Goal: Task Accomplishment & Management: Complete application form

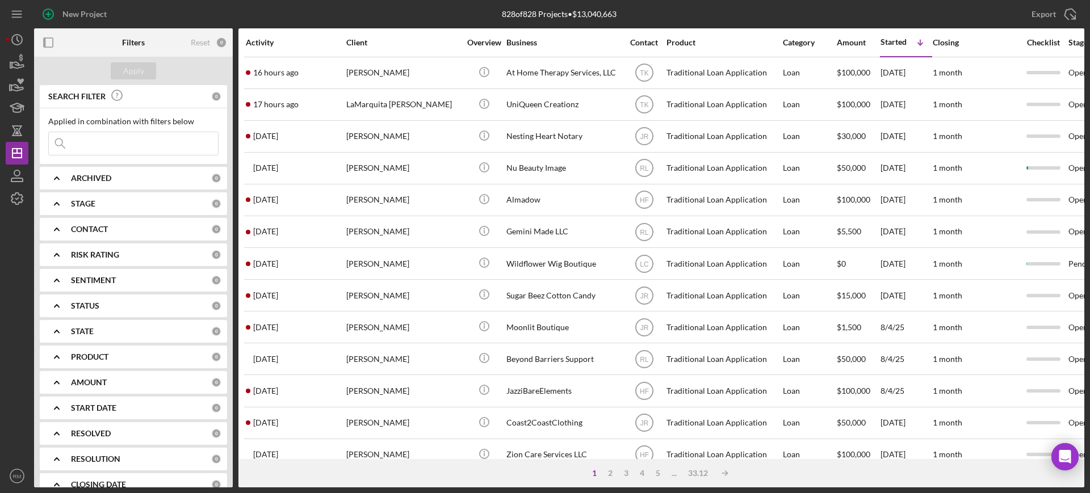
click at [123, 230] on div "CONTACT" at bounding box center [141, 229] width 140 height 9
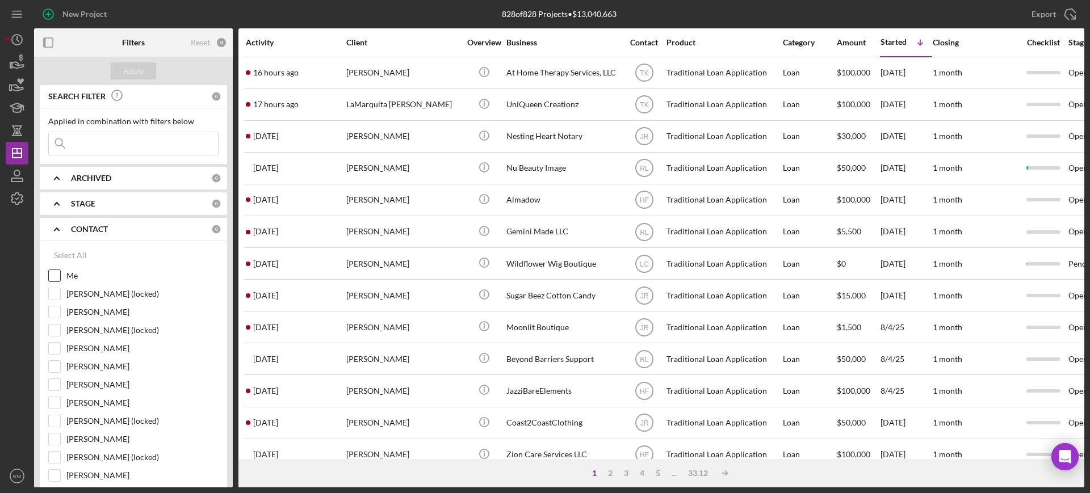
click at [56, 271] on input "Me" at bounding box center [54, 275] width 11 height 11
checkbox input "true"
click at [129, 69] on div "Apply" at bounding box center [133, 70] width 21 height 17
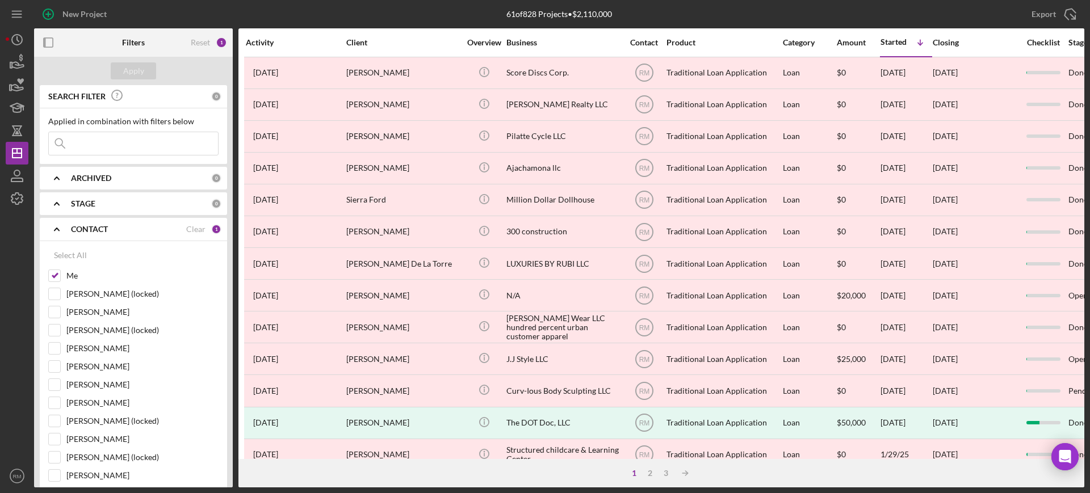
click at [86, 170] on div "ARCHIVED 0" at bounding box center [146, 178] width 150 height 23
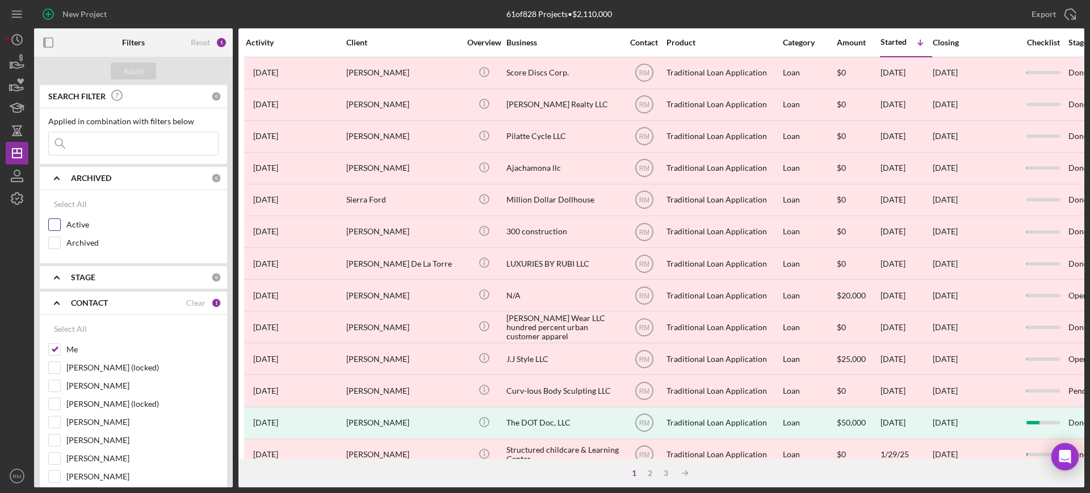
click at [56, 223] on input "Active" at bounding box center [54, 224] width 11 height 11
checkbox input "true"
click at [133, 70] on div "Apply" at bounding box center [133, 70] width 21 height 17
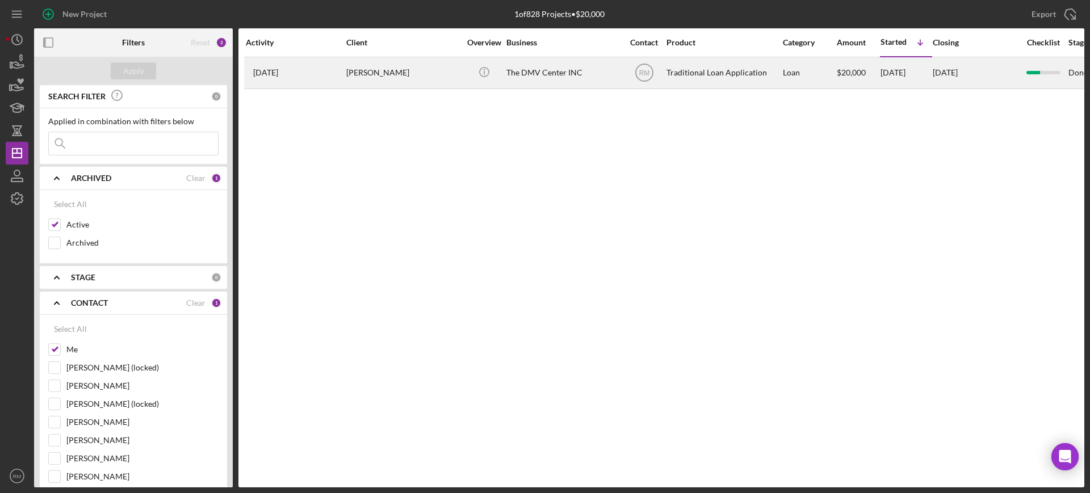
click at [278, 72] on time "[DATE]" at bounding box center [265, 72] width 25 height 9
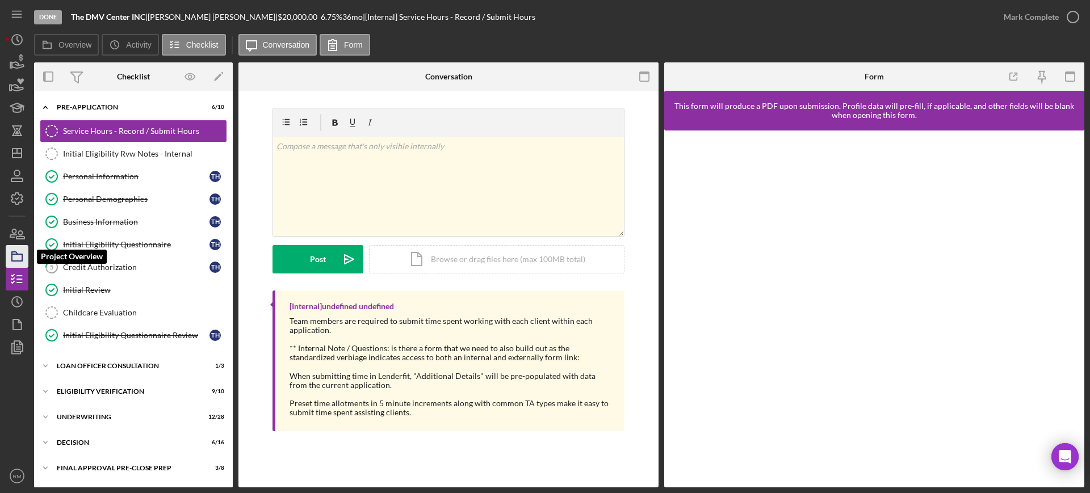
click at [14, 263] on icon "button" at bounding box center [17, 256] width 28 height 28
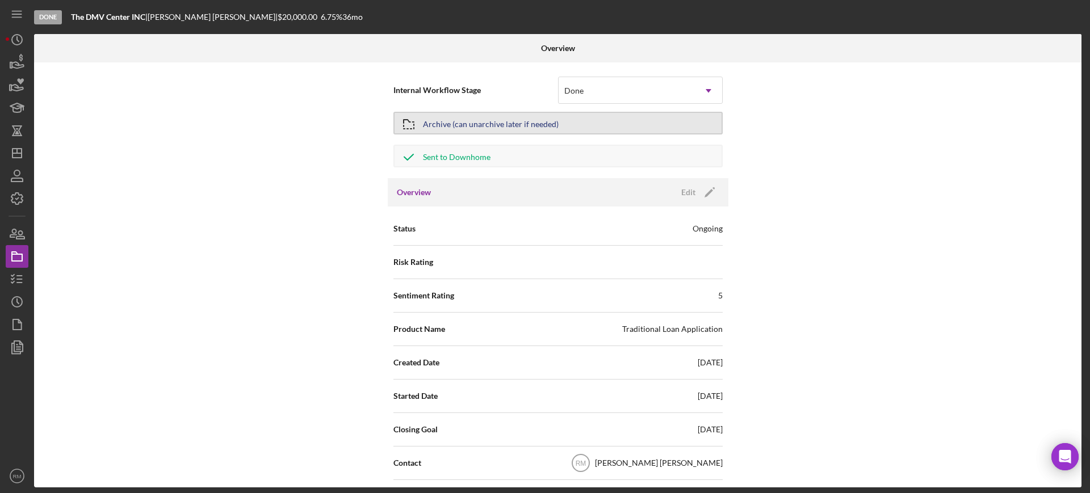
click at [435, 120] on div "Archive (can unarchive later if needed)" at bounding box center [491, 123] width 136 height 20
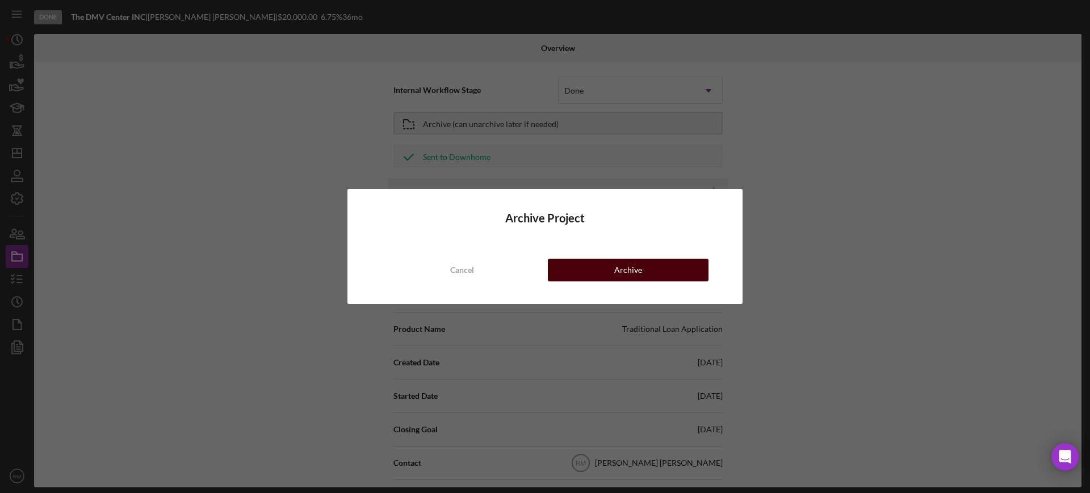
click at [602, 265] on button "Archive" at bounding box center [628, 270] width 161 height 23
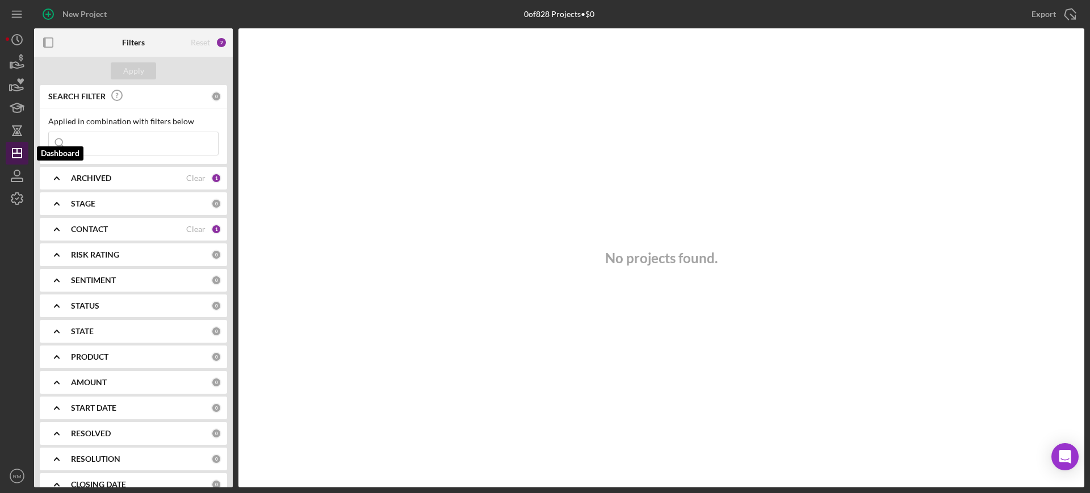
click at [22, 160] on icon "Icon/Dashboard" at bounding box center [17, 153] width 28 height 28
click at [189, 226] on div "Clear" at bounding box center [195, 229] width 19 height 9
click at [141, 73] on div "Apply" at bounding box center [133, 70] width 21 height 17
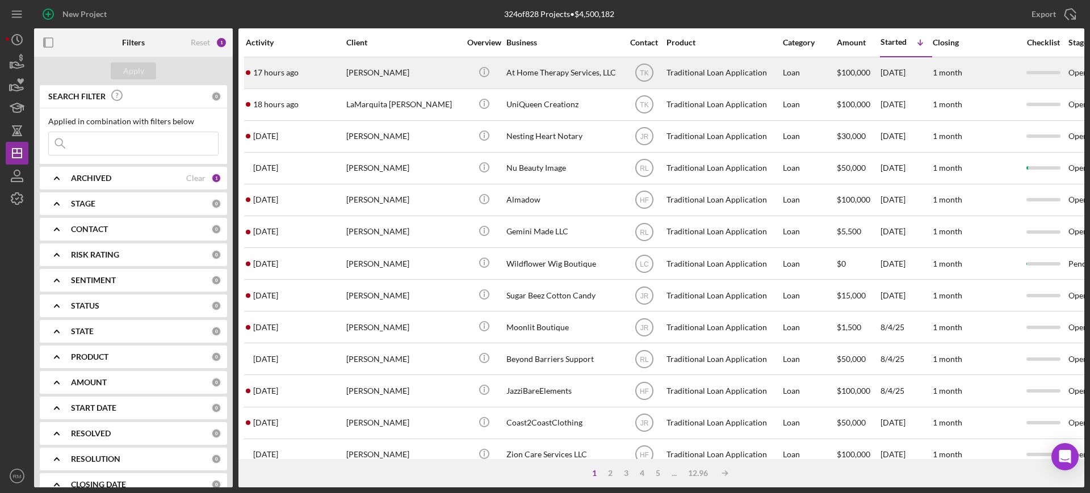
click at [517, 70] on div "At Home Therapy Services, LLC" at bounding box center [564, 73] width 114 height 30
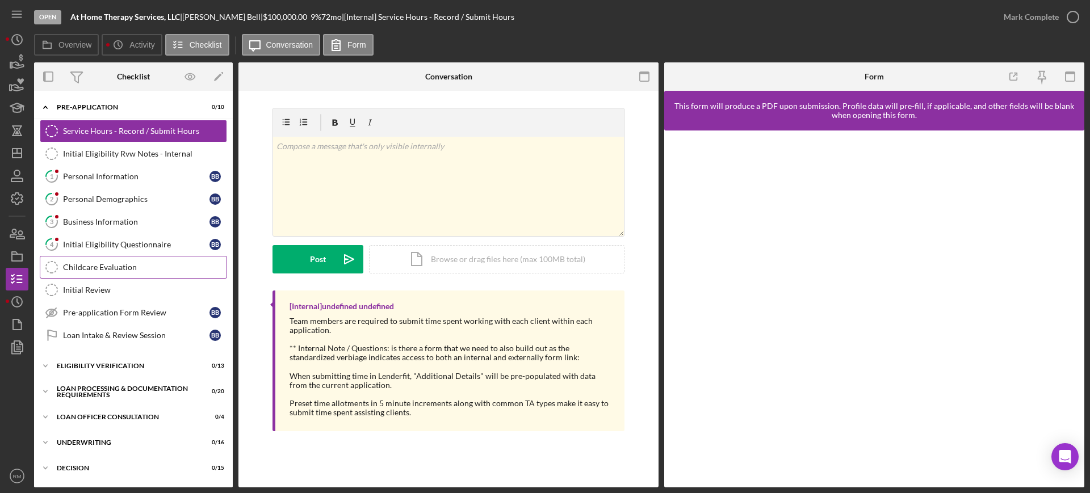
scroll to position [56, 0]
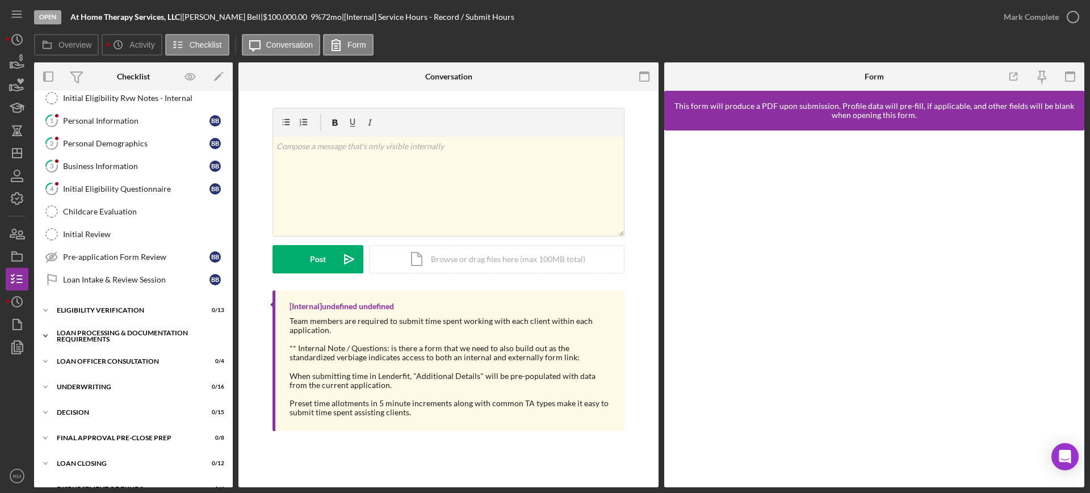
click at [105, 328] on div "Icon/Expander Loan Processing & Documentation Requirements 0 / 20" at bounding box center [133, 336] width 199 height 23
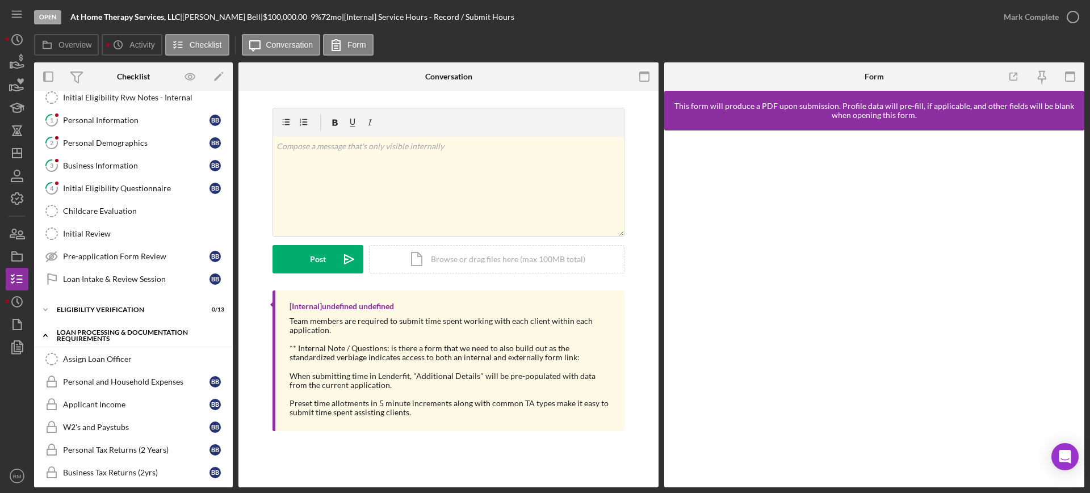
scroll to position [0, 0]
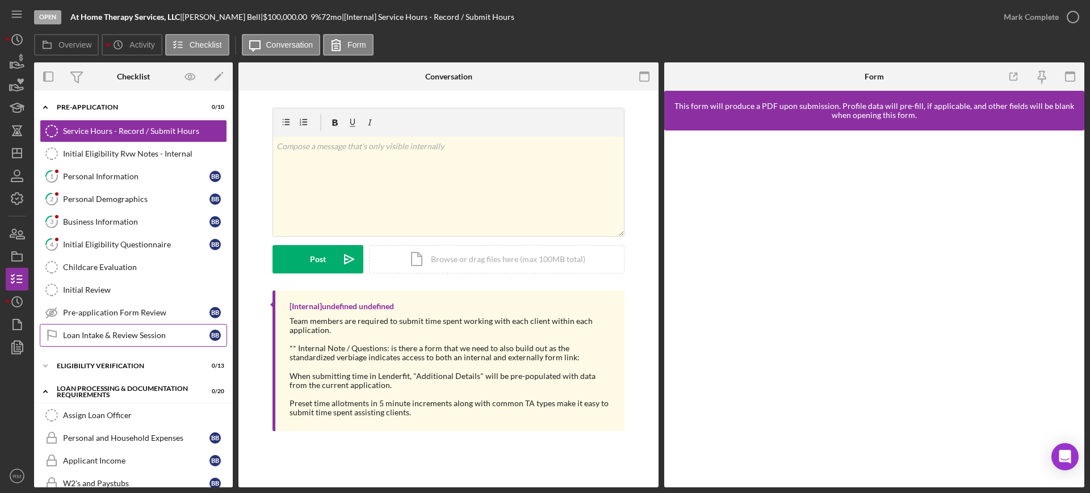
click at [149, 326] on link "Loan Intake & Review Session Loan Intake & Review Session B B" at bounding box center [133, 335] width 187 height 23
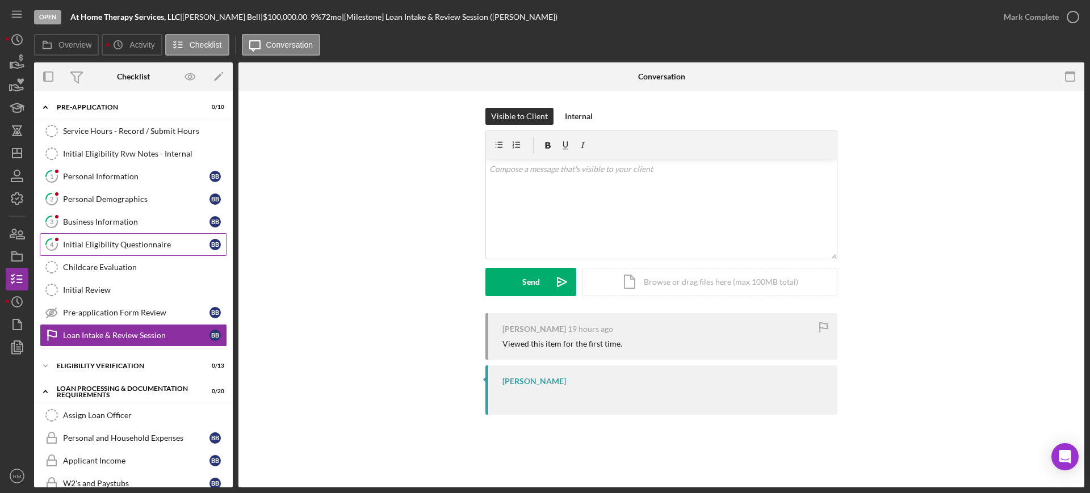
click at [99, 236] on link "4 Initial Eligibility Questionnaire B B" at bounding box center [133, 244] width 187 height 23
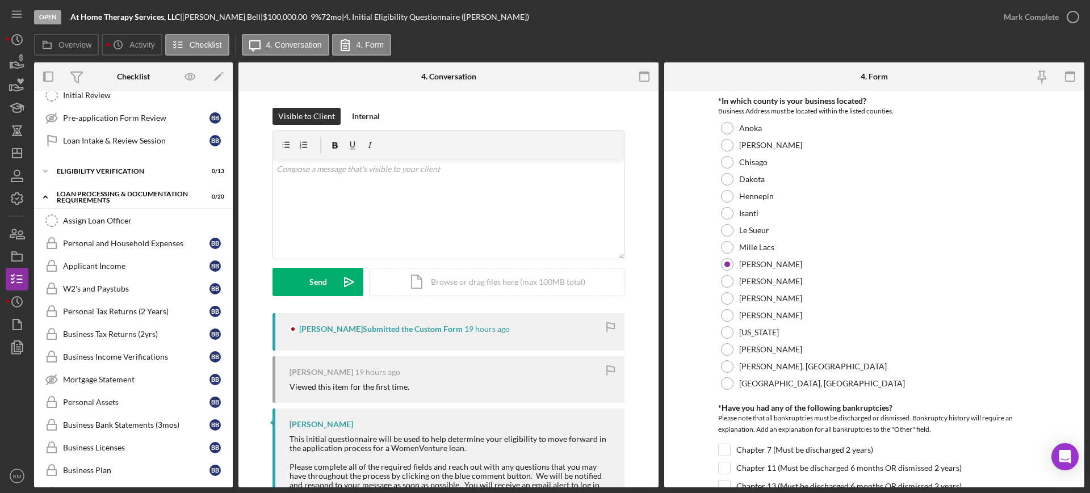
scroll to position [193, 0]
click at [145, 174] on div "Eligibility Verification" at bounding box center [138, 173] width 162 height 7
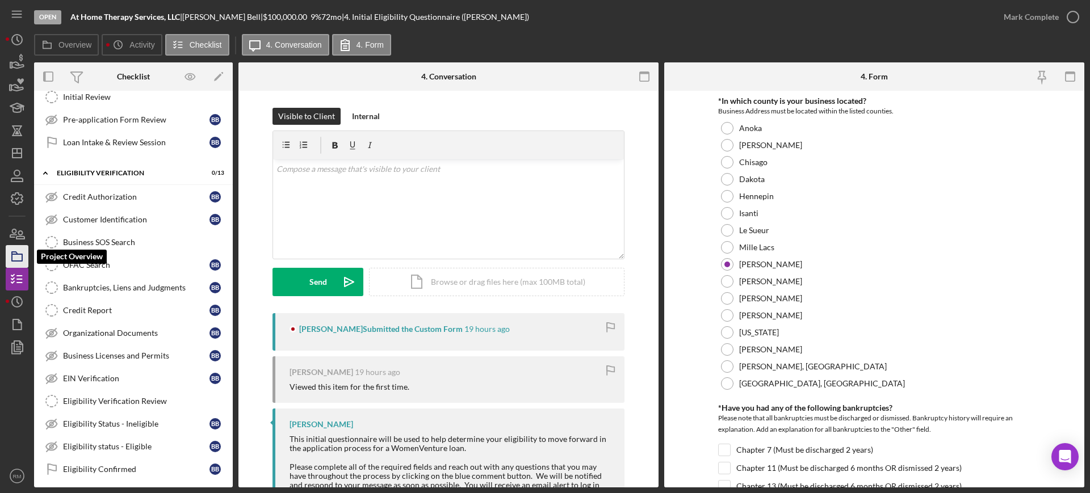
click at [14, 248] on icon "button" at bounding box center [17, 256] width 28 height 28
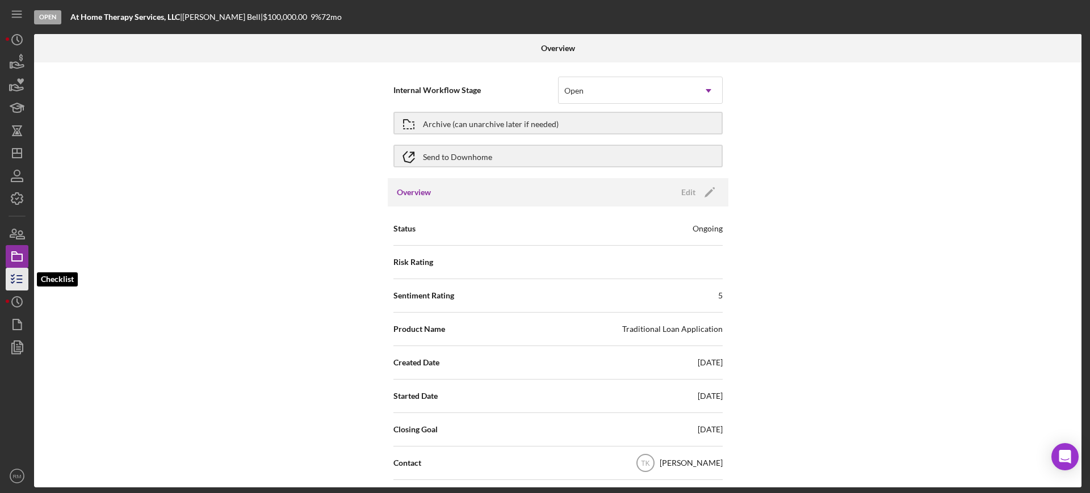
click at [13, 272] on icon "button" at bounding box center [17, 279] width 28 height 28
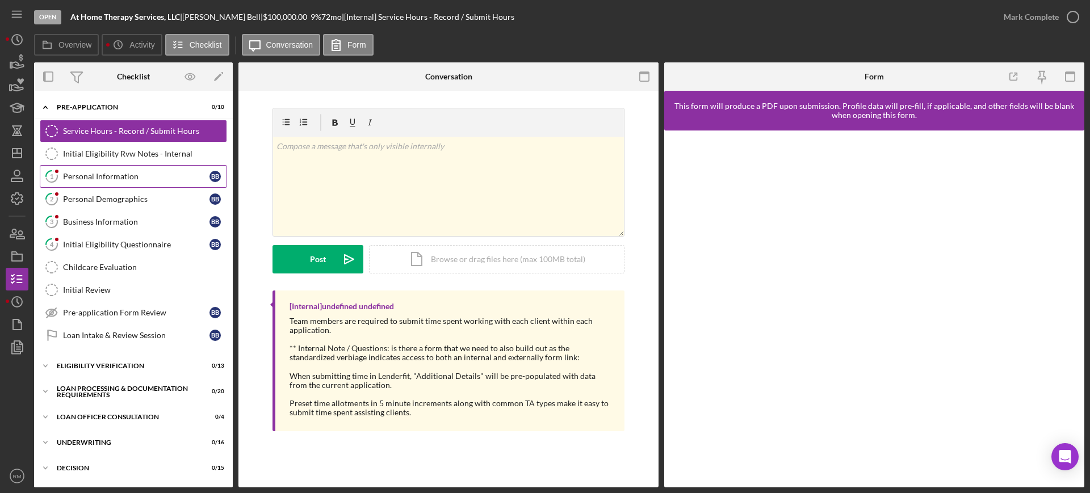
click at [87, 187] on link "1 Personal Information B B" at bounding box center [133, 176] width 187 height 23
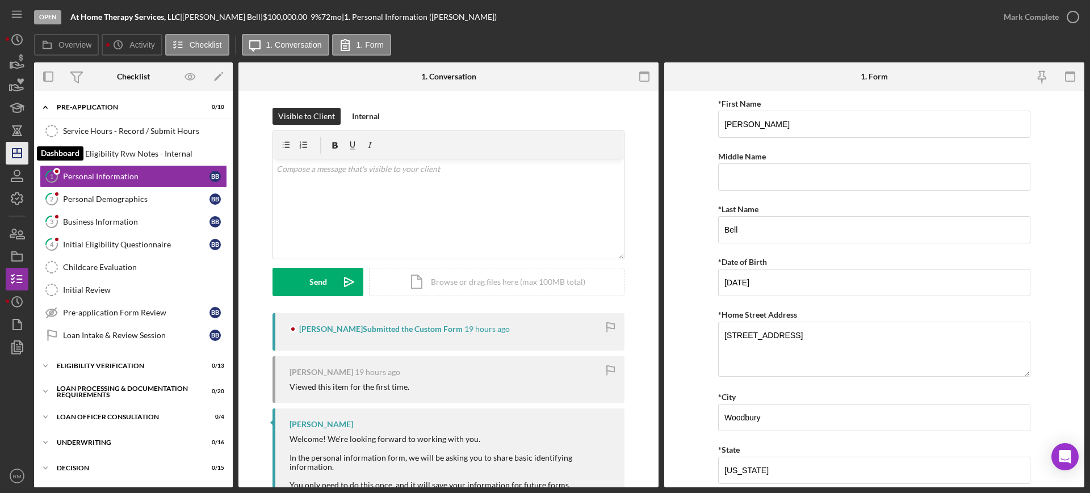
click at [17, 155] on icon "Icon/Dashboard" at bounding box center [17, 153] width 28 height 28
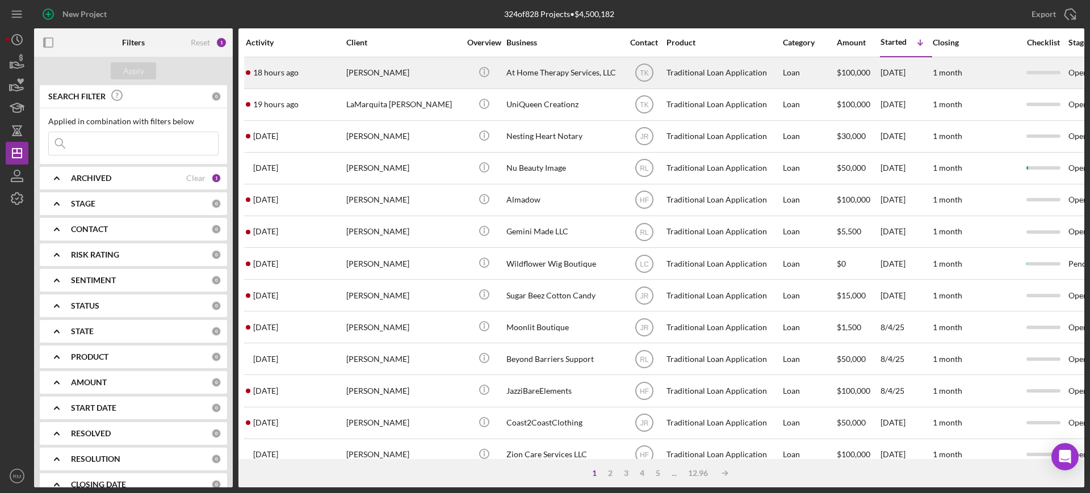
click at [436, 80] on div "[PERSON_NAME]" at bounding box center [403, 73] width 114 height 30
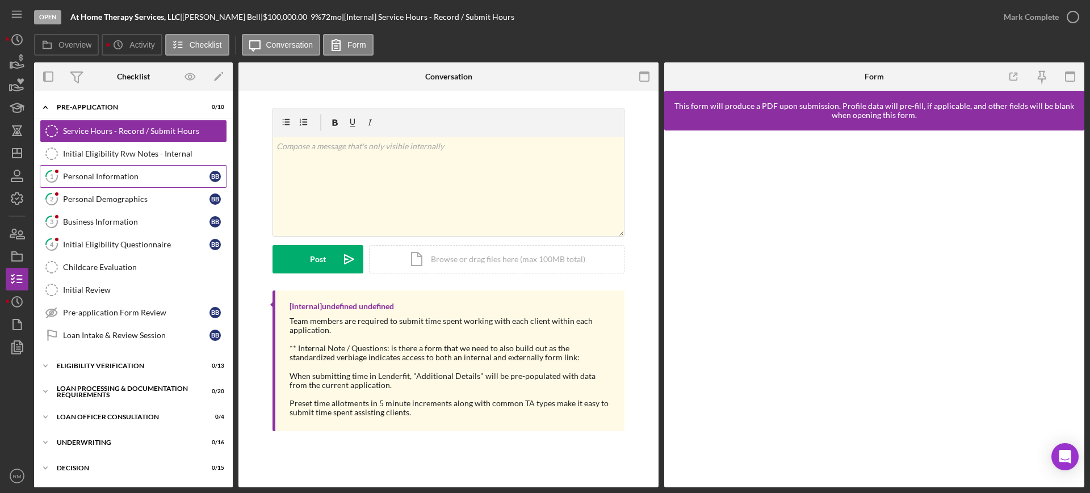
click at [111, 175] on div "Personal Information" at bounding box center [136, 176] width 147 height 9
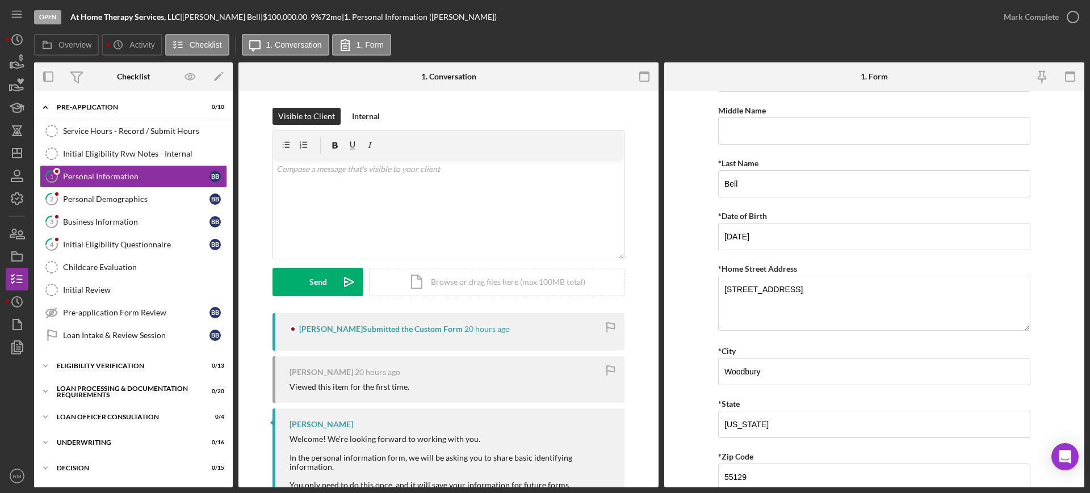
scroll to position [49, 0]
click at [793, 298] on textarea "10756 Falling Water Ln Unit A" at bounding box center [874, 300] width 312 height 55
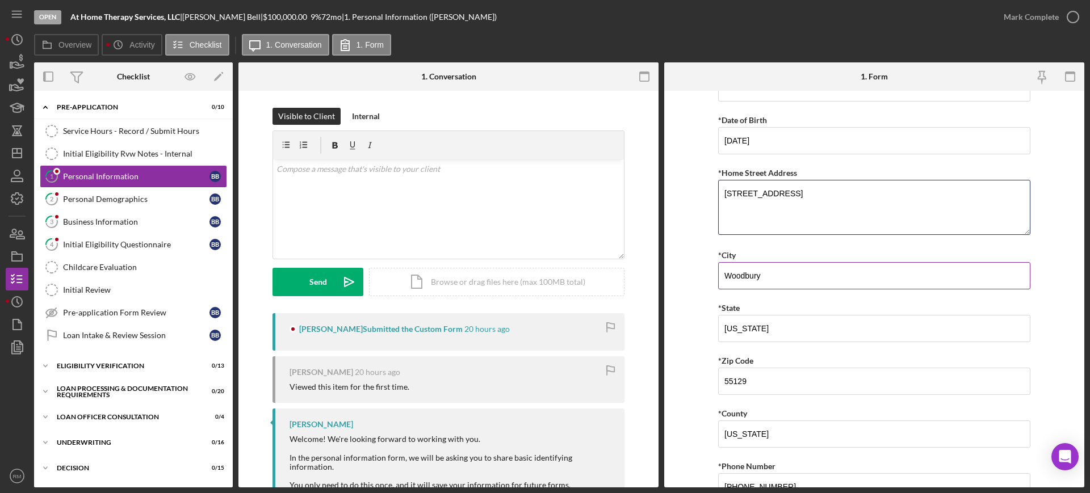
scroll to position [210, 0]
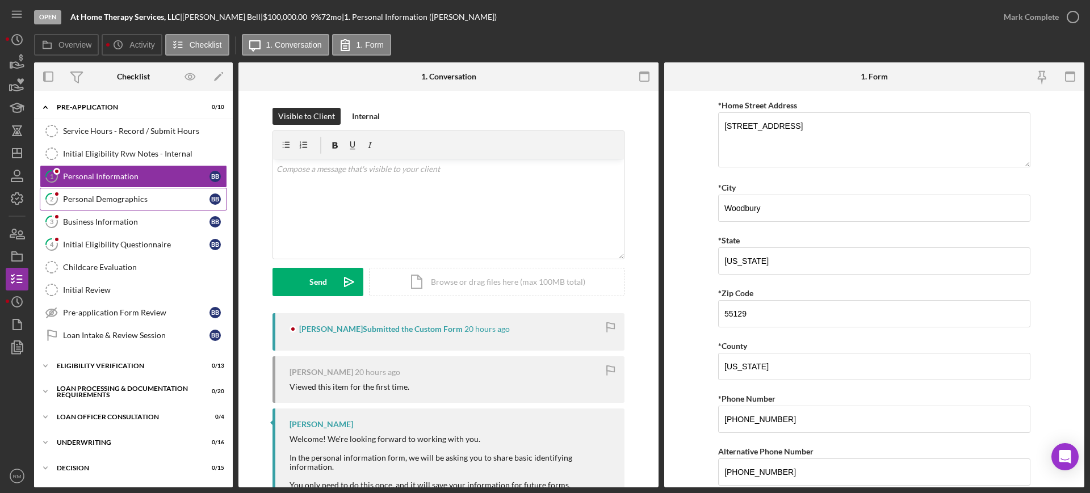
click at [127, 206] on link "2 Personal Demographics B B" at bounding box center [133, 199] width 187 height 23
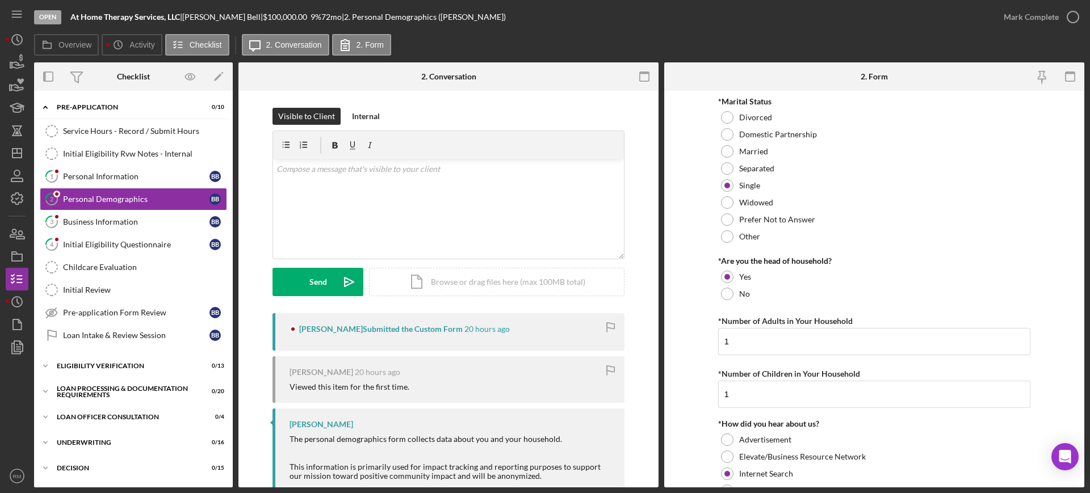
scroll to position [814, 0]
click at [131, 221] on div "Business Information" at bounding box center [136, 221] width 147 height 9
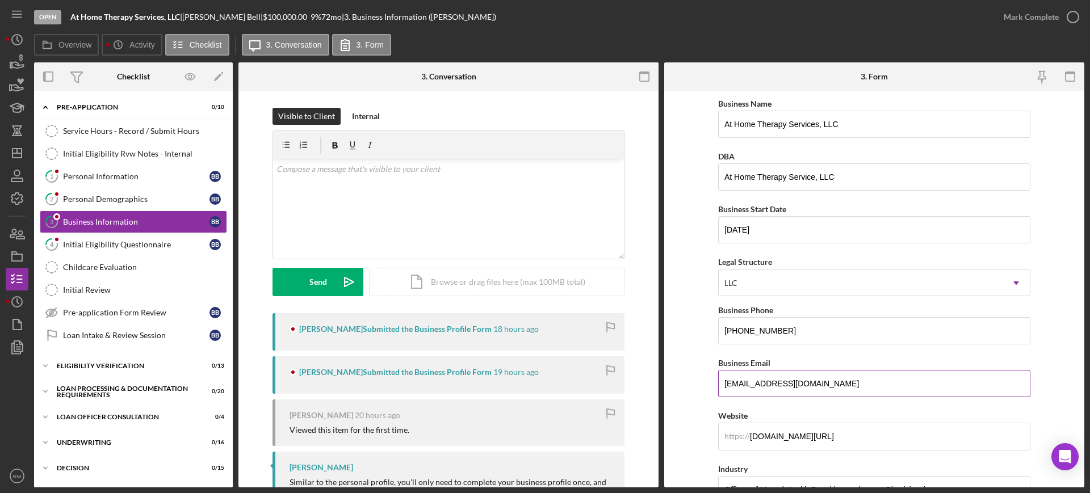
click at [843, 371] on input "officesupport@athometherapyservices.com" at bounding box center [874, 383] width 312 height 27
click at [788, 446] on input "www.athometherapyservices.com/" at bounding box center [874, 436] width 312 height 27
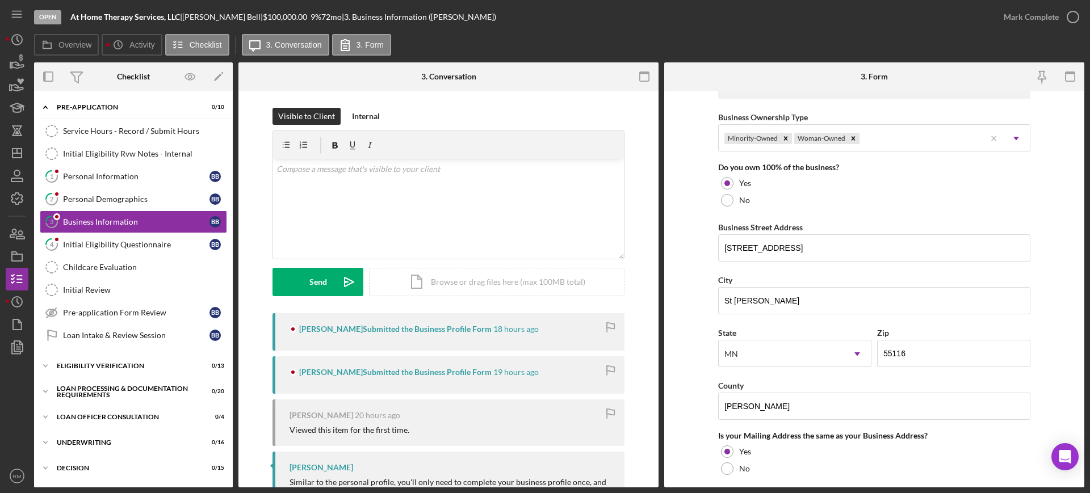
scroll to position [588, 0]
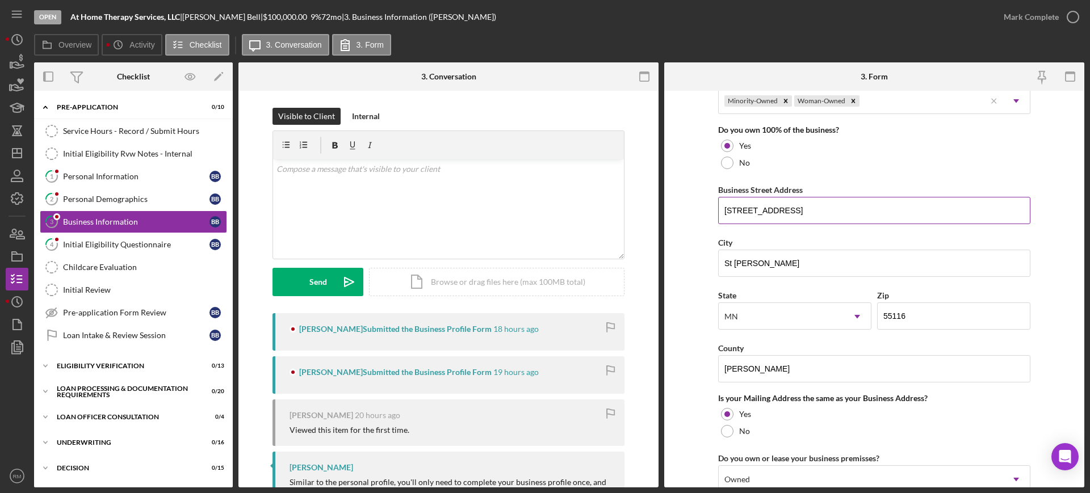
click at [842, 199] on input "2136 Ford Parkway #5124" at bounding box center [874, 210] width 312 height 27
click at [20, 149] on polygon "button" at bounding box center [16, 153] width 9 height 9
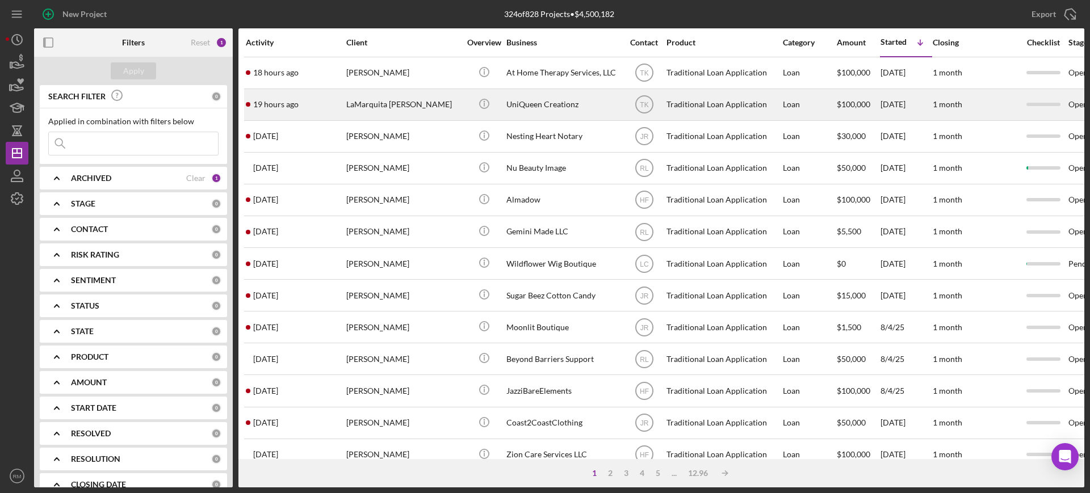
click at [557, 116] on div "UniQueen Creationz" at bounding box center [564, 105] width 114 height 30
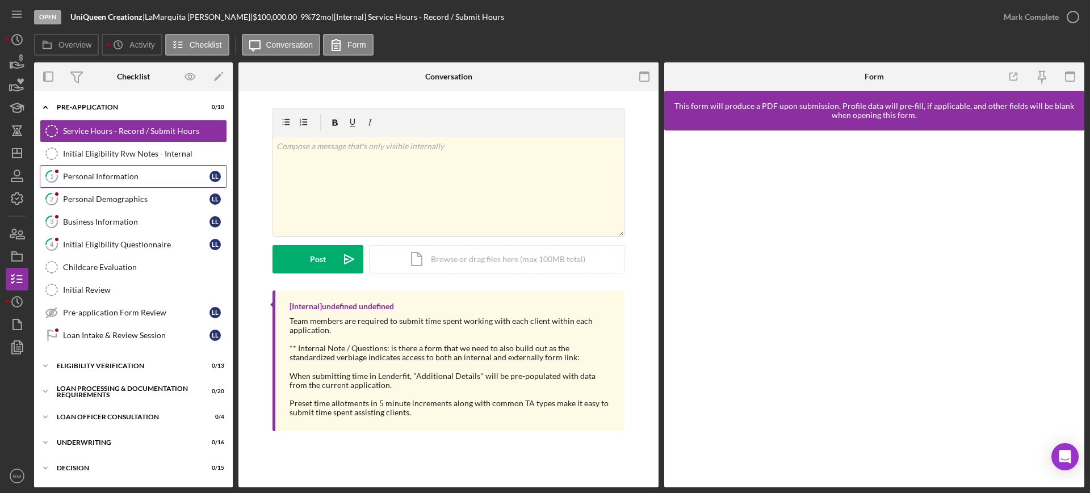
click at [115, 183] on link "1 Personal Information L L" at bounding box center [133, 176] width 187 height 23
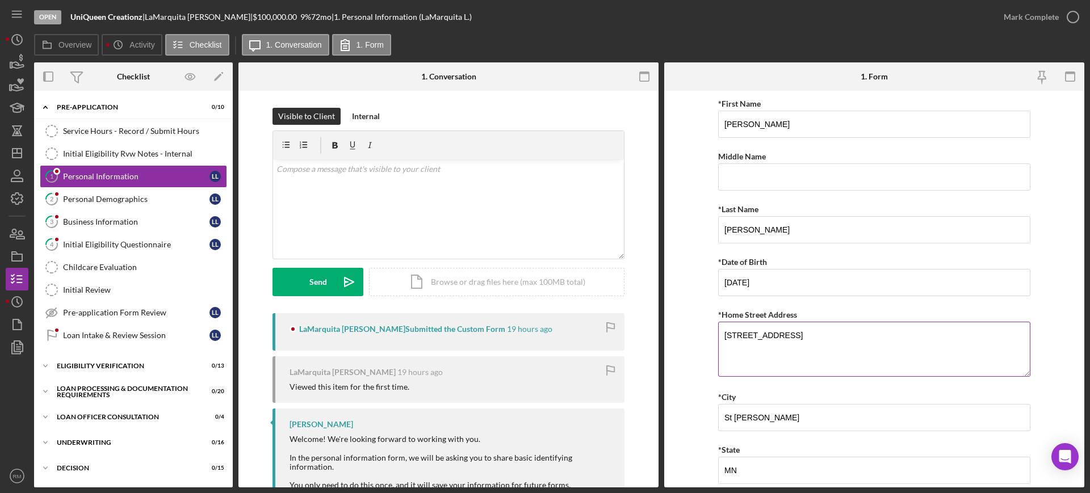
click at [824, 338] on textarea "707 Hawthorne ave e" at bounding box center [874, 349] width 312 height 55
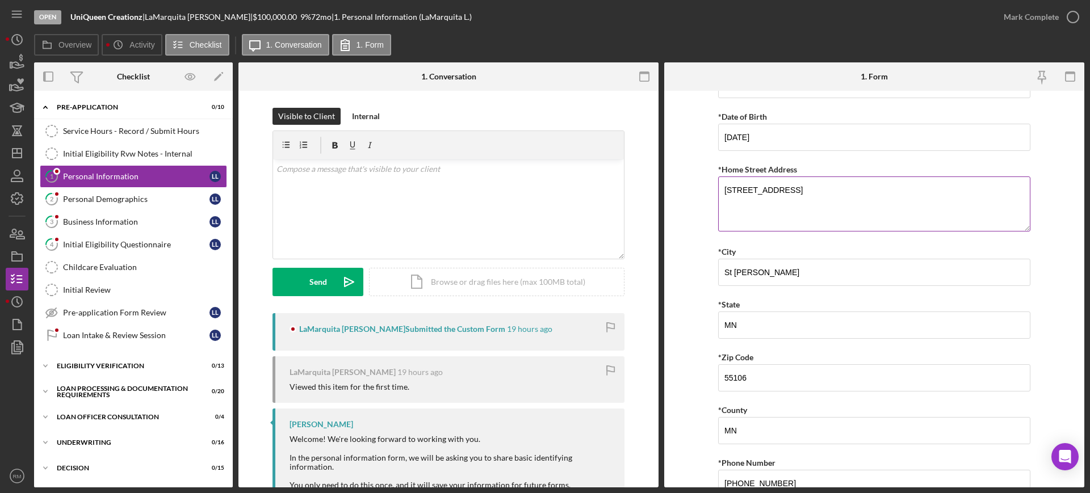
scroll to position [153, 0]
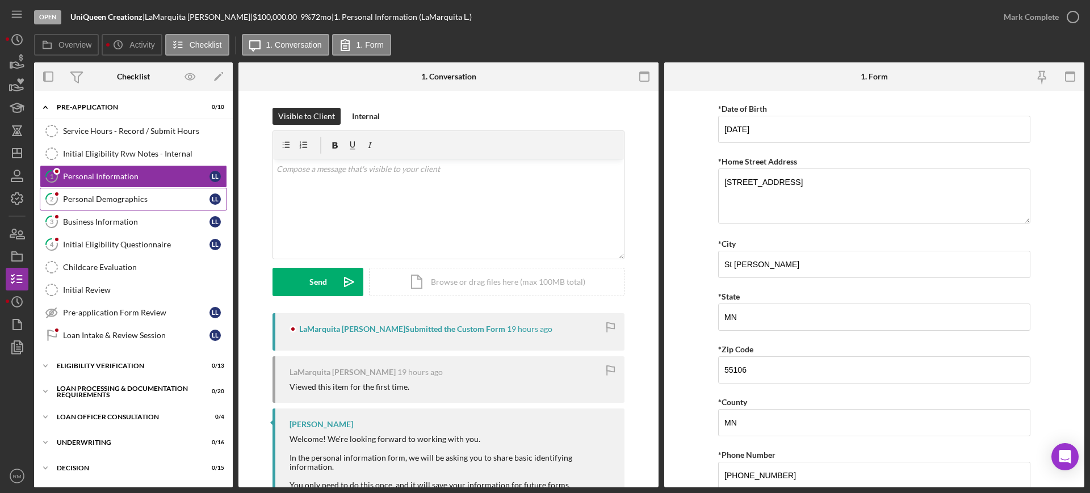
click at [124, 202] on div "Personal Demographics" at bounding box center [136, 199] width 147 height 9
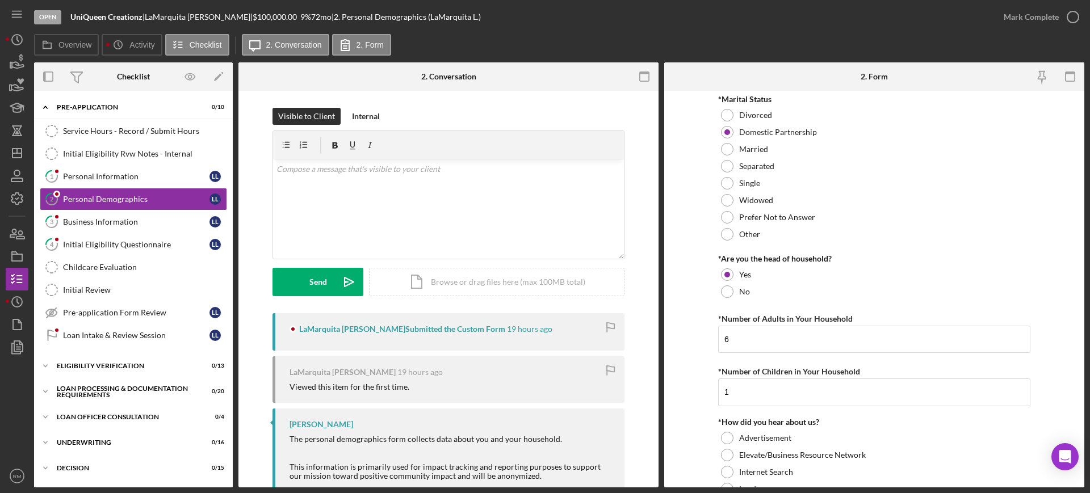
scroll to position [863, 0]
